Goal: Task Accomplishment & Management: Use online tool/utility

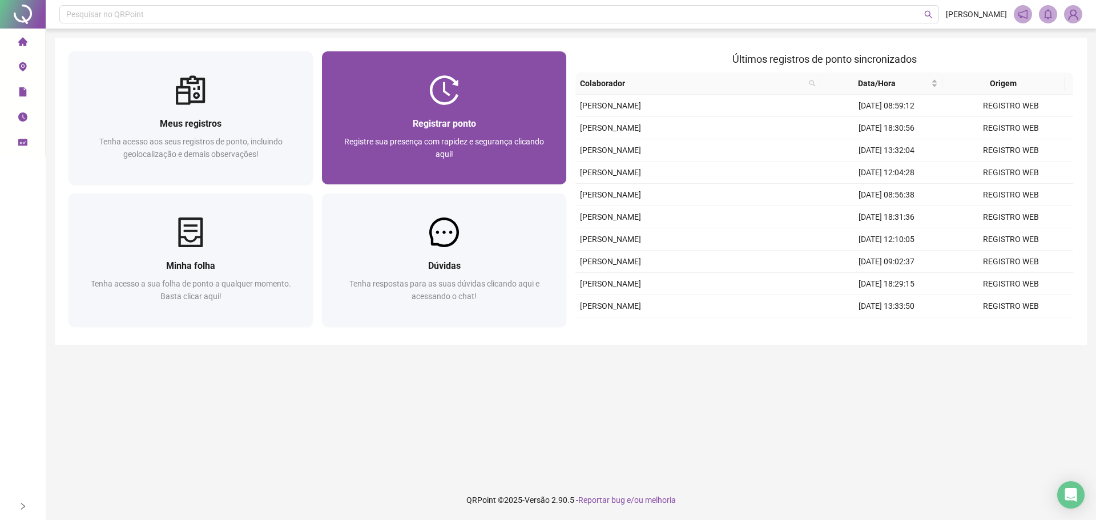
click at [481, 172] on div "Registre sua presença com rapidez e segurança clicando aqui!" at bounding box center [444, 154] width 217 height 38
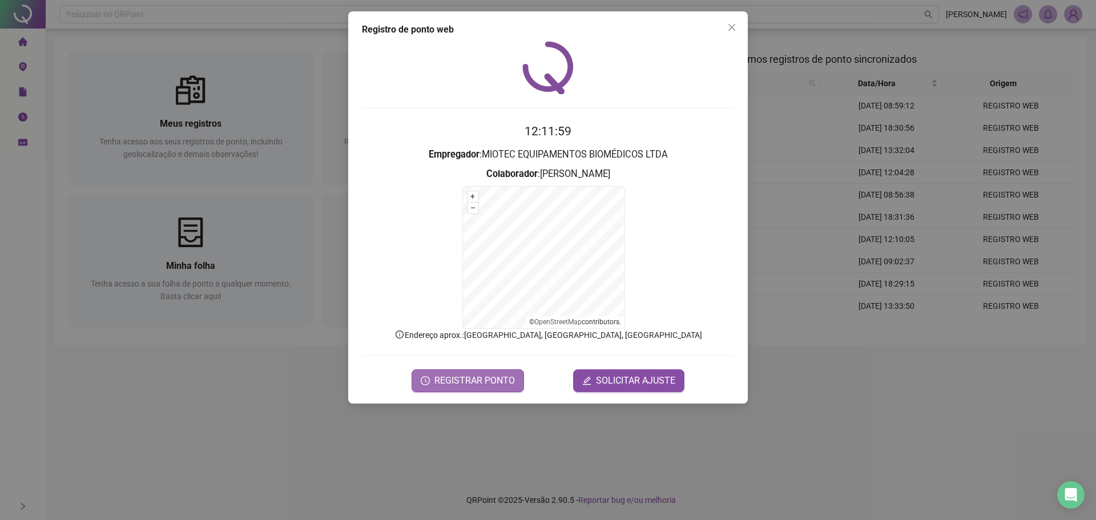
click at [502, 379] on span "REGISTRAR PONTO" at bounding box center [475, 381] width 81 height 14
